Goal: Task Accomplishment & Management: Manage account settings

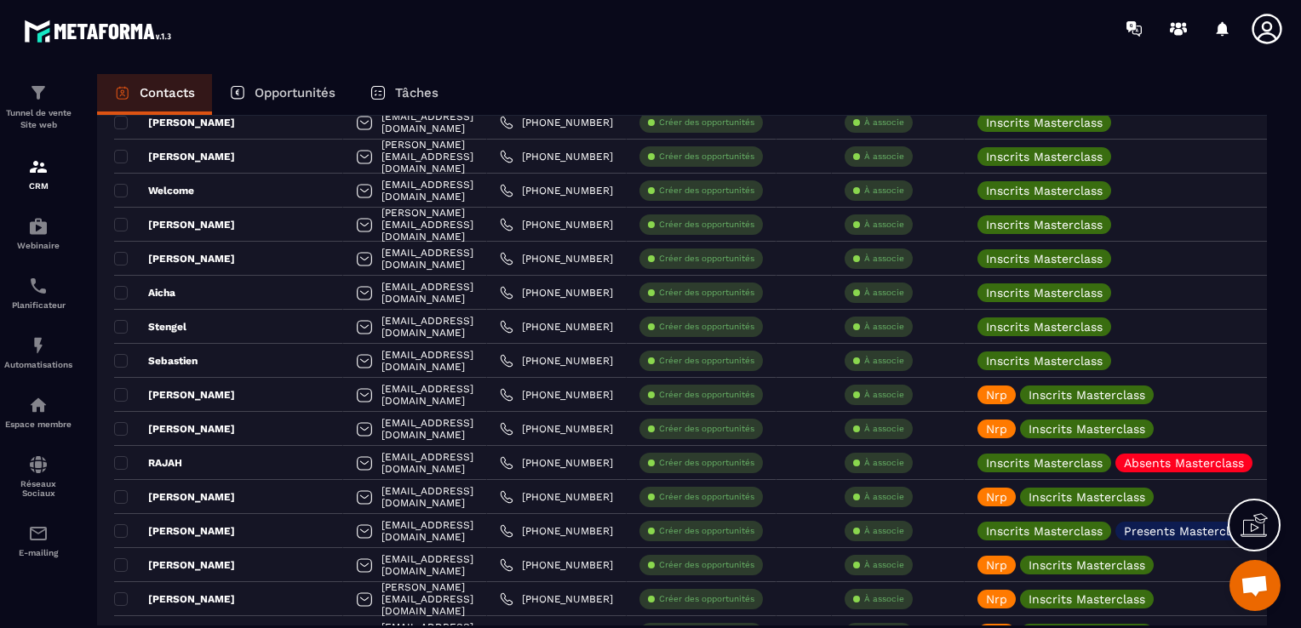
scroll to position [1958, 0]
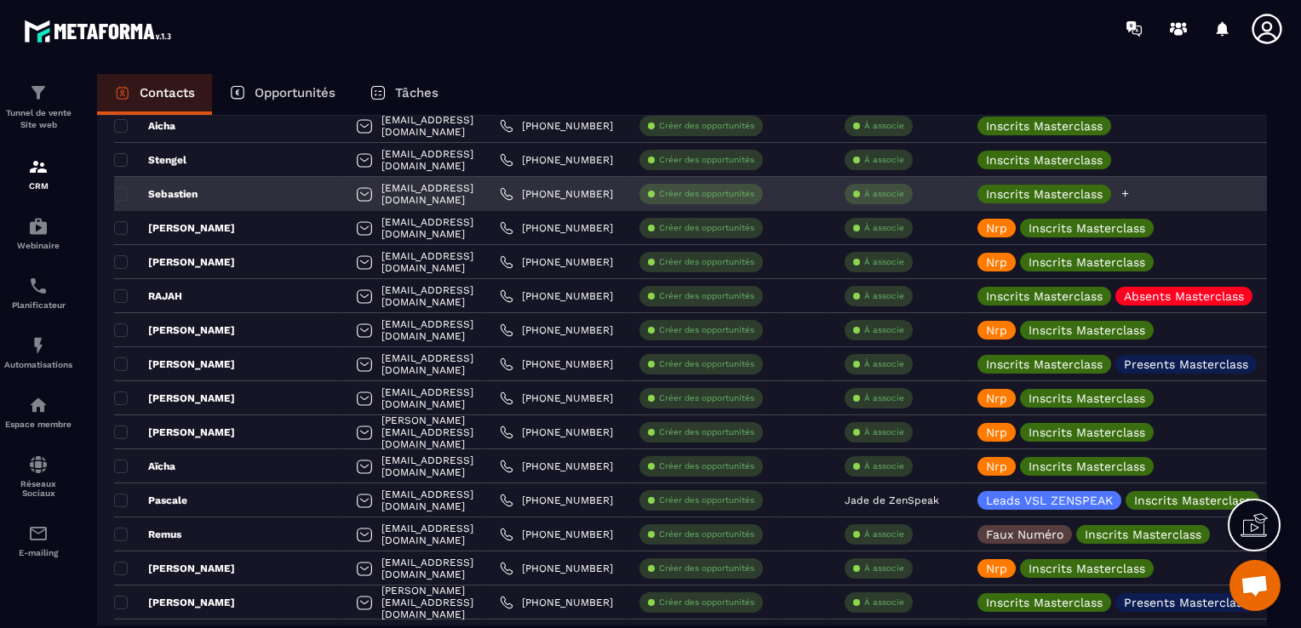
click at [1147, 197] on div "Inscrits Masterclass" at bounding box center [1138, 194] width 348 height 34
click at [1130, 196] on icon at bounding box center [1124, 193] width 11 height 11
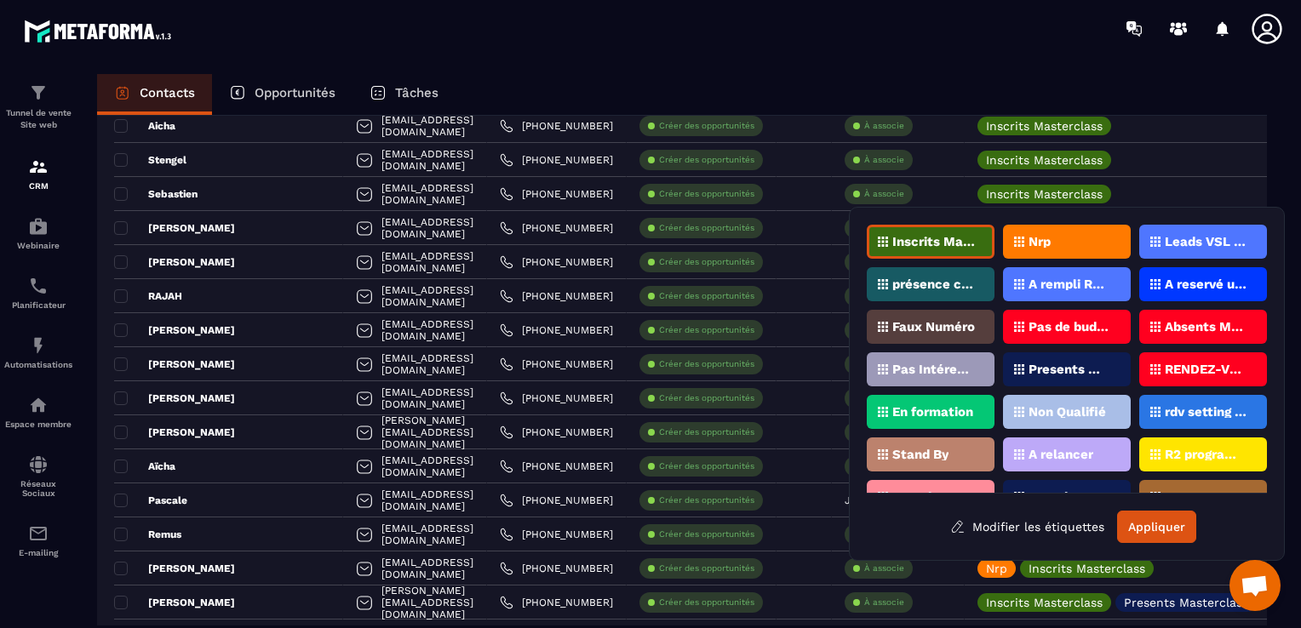
click at [1221, 316] on div "Absents Masterclass" at bounding box center [1203, 327] width 128 height 34
click at [1158, 536] on button "Appliquer" at bounding box center [1156, 527] width 79 height 32
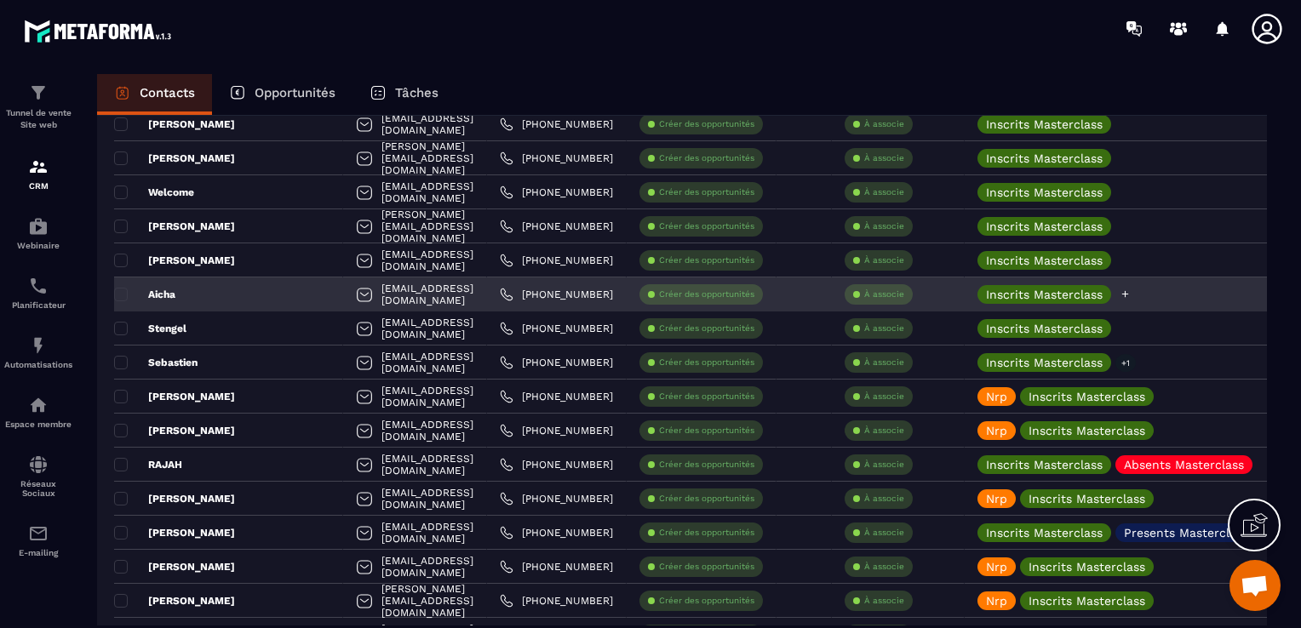
scroll to position [1787, 0]
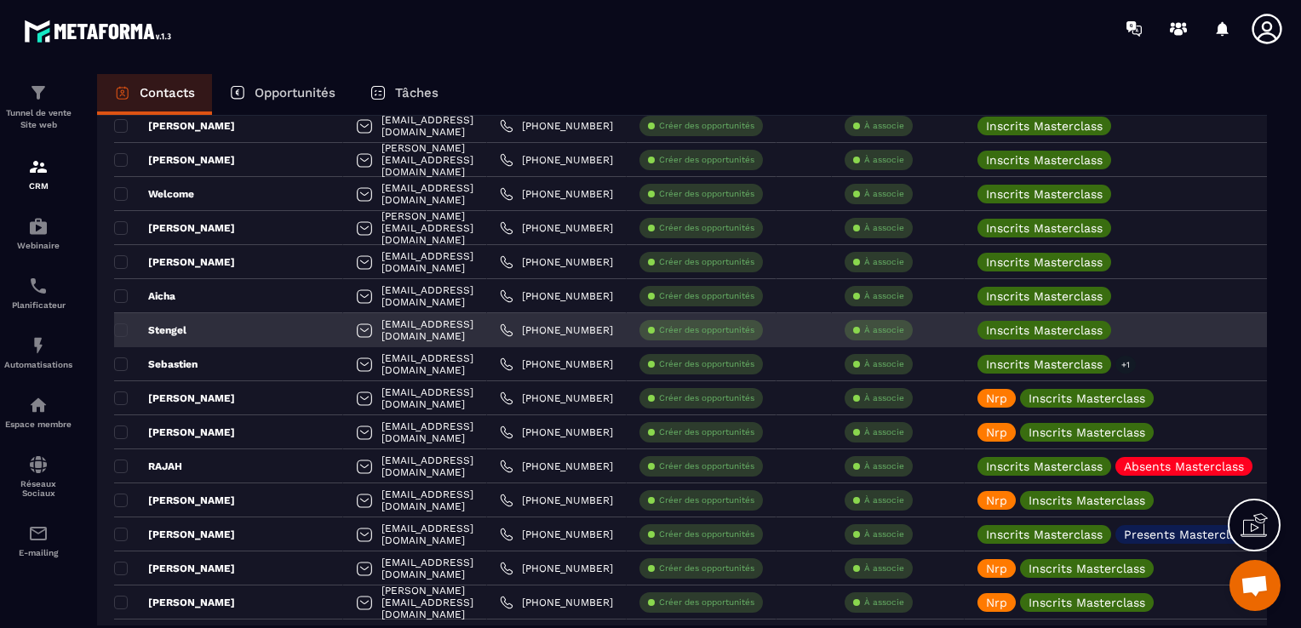
click at [184, 337] on div "Stengel" at bounding box center [228, 330] width 229 height 34
